Goal: Information Seeking & Learning: Learn about a topic

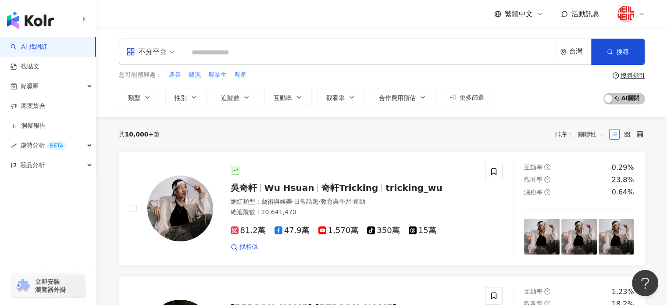
click at [214, 57] on input "search" at bounding box center [370, 52] width 366 height 17
paste input "**********"
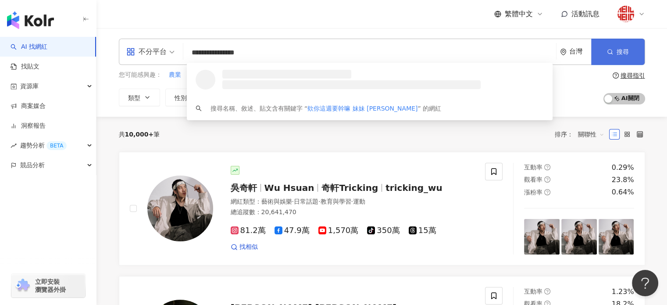
type input "**********"
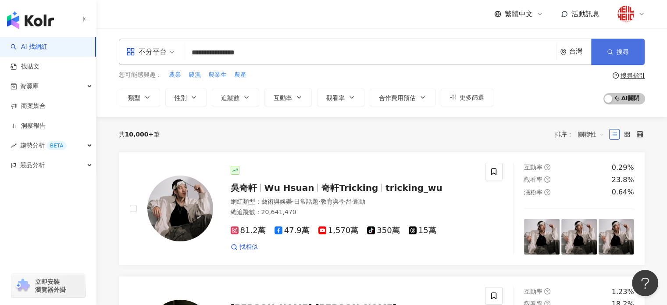
click at [626, 52] on span "搜尋" at bounding box center [623, 51] width 12 height 7
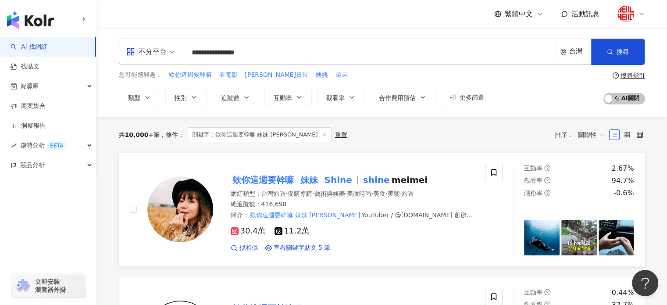
click at [293, 182] on mark "欸你這週要幹嘛" at bounding box center [263, 180] width 65 height 14
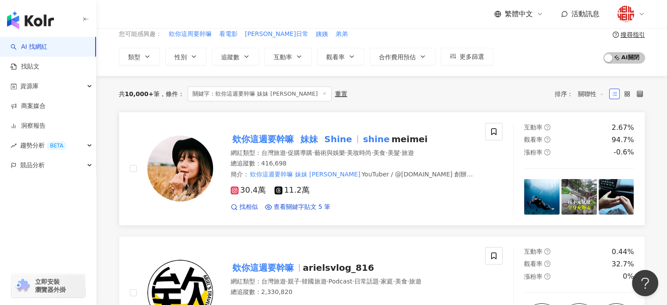
scroll to position [44, 0]
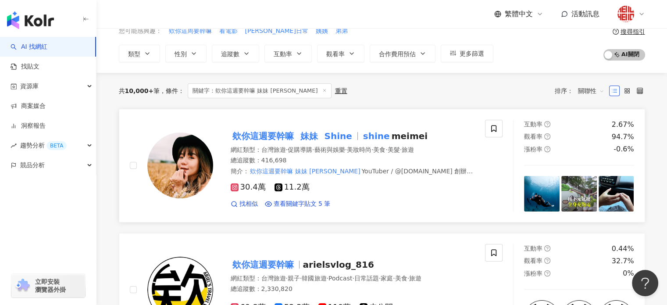
click at [283, 132] on mark "欸你這週要幹嘛" at bounding box center [263, 136] width 65 height 14
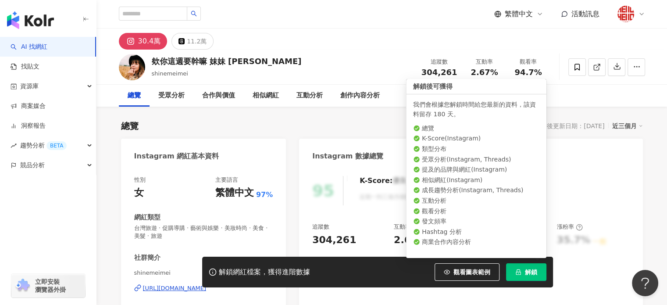
click at [527, 275] on span "解鎖" at bounding box center [531, 271] width 12 height 7
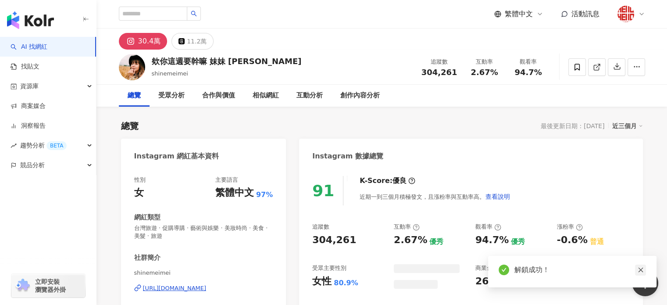
click at [640, 268] on icon "close" at bounding box center [641, 270] width 6 height 6
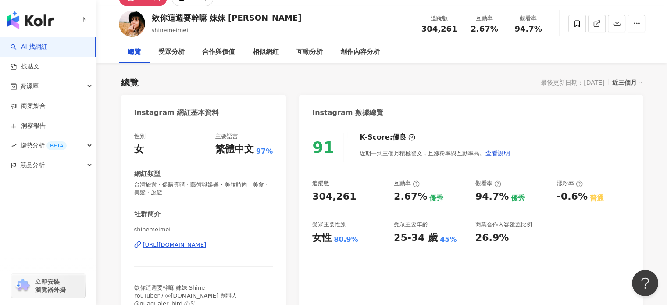
scroll to position [44, 0]
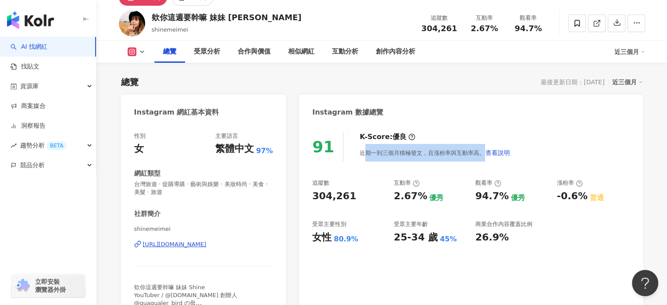
drag, startPoint x: 363, startPoint y: 154, endPoint x: 479, endPoint y: 155, distance: 115.8
click at [479, 155] on div "近期一到三個月積極發文，且漲粉率與互動率高。 查看說明" at bounding box center [435, 153] width 151 height 18
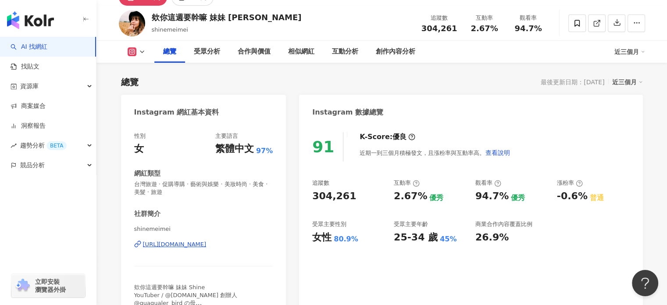
click at [438, 179] on div "91 K-Score : 優良 近期一到三個月積極發文，且漲粉率與互動率高。 查看說明 追蹤數 304,261 互動率 2.67% 優秀 觀看率 94.7% …" at bounding box center [471, 225] width 344 height 205
drag, startPoint x: 183, startPoint y: 191, endPoint x: 132, endPoint y: 184, distance: 50.6
click at [132, 184] on div "性別 女 主要語言 繁體中文 97% 網紅類型 台灣旅遊 · 促購導購 · 藝術與娛樂 · 美妝時尚 · 美食 · 美髮 · 旅遊 社群簡介 shinemei…" at bounding box center [203, 225] width 165 height 205
copy span "台灣旅遊 · 促購導購 · 藝術與娛樂 · 美妝時尚 · 美食 · 美髮 · 旅遊"
click at [158, 181] on span "台灣旅遊 · 促購導購 · 藝術與娛樂 · 美妝時尚 · 美食 · 美髮 · 旅遊" at bounding box center [203, 188] width 139 height 16
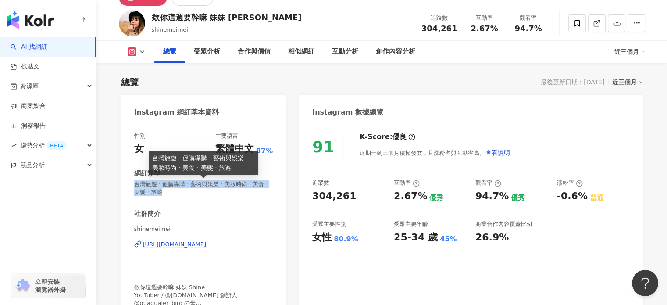
click at [183, 186] on span "台灣旅遊 · 促購導購 · 藝術與娛樂 · 美妝時尚 · 美食 · 美髮 · 旅遊" at bounding box center [203, 188] width 139 height 16
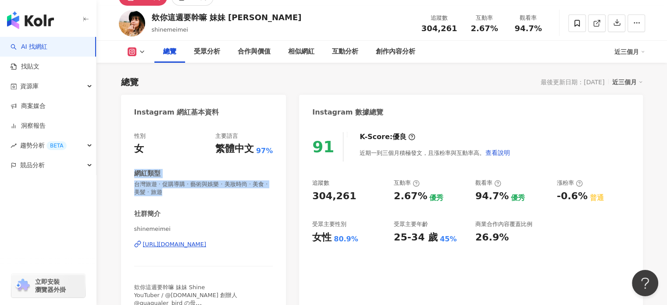
drag, startPoint x: 181, startPoint y: 193, endPoint x: 133, endPoint y: 174, distance: 51.4
click at [133, 174] on div "性別 女 主要語言 繁體中文 97% 網紅類型 台灣旅遊 · 促購導購 · 藝術與娛樂 · 美妝時尚 · 美食 · 美髮 · 旅遊 社群簡介 shinemei…" at bounding box center [203, 225] width 165 height 205
copy div "網紅類型 台灣旅遊 · 促購導購 · 藝術與娛樂 · 美妝時尚 · 美食 · 美髮 · 旅遊"
